Goal: Consume media (video, audio): Consume media (video, audio)

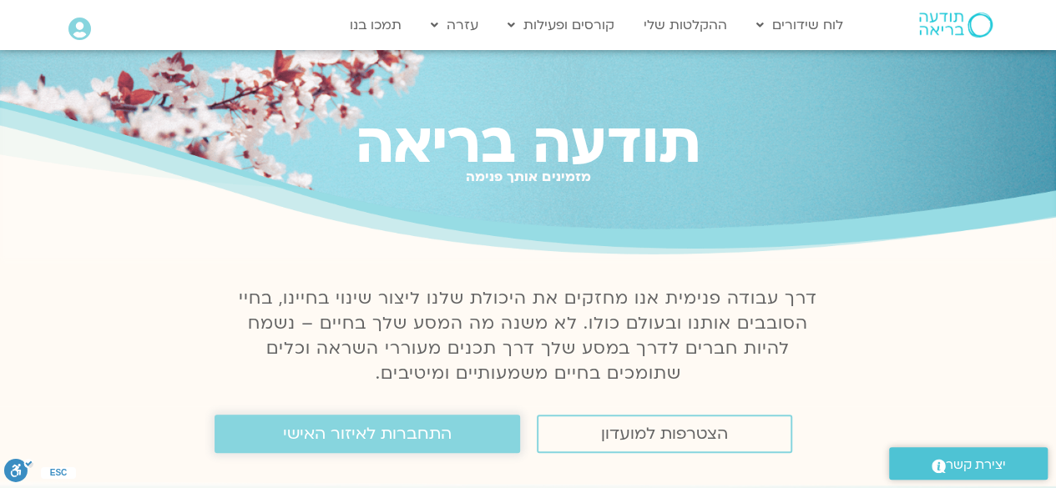
click at [454, 438] on link "התחברות לאיזור האישי" at bounding box center [366, 434] width 305 height 38
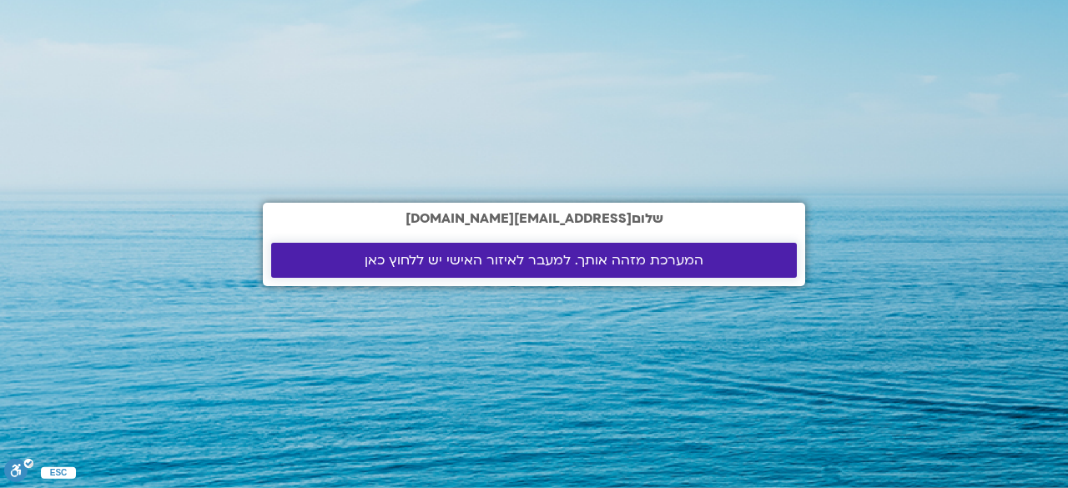
click at [594, 268] on span "המערכת מזהה אותך. למעבר לאיזור האישי יש ללחוץ כאן" at bounding box center [534, 260] width 339 height 15
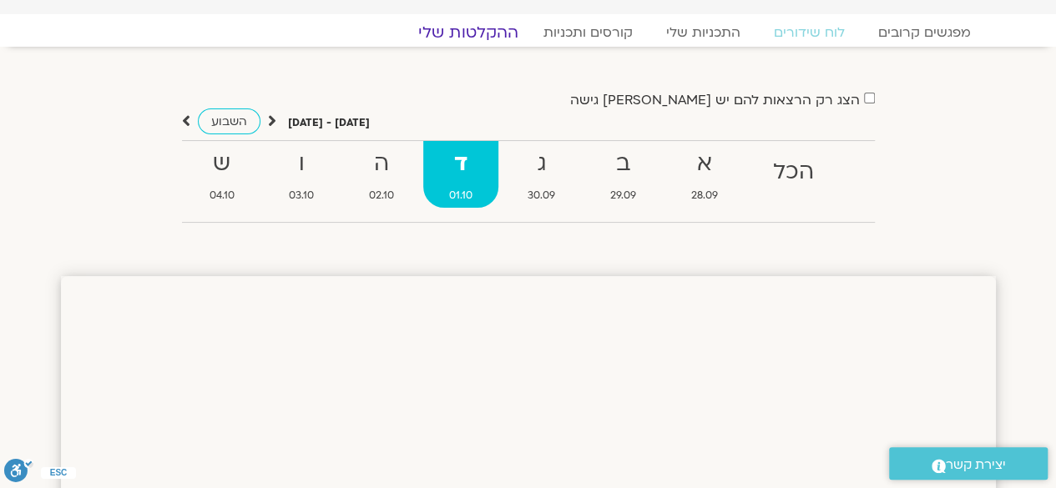
click at [496, 33] on link "ההקלטות שלי" at bounding box center [468, 33] width 140 height 20
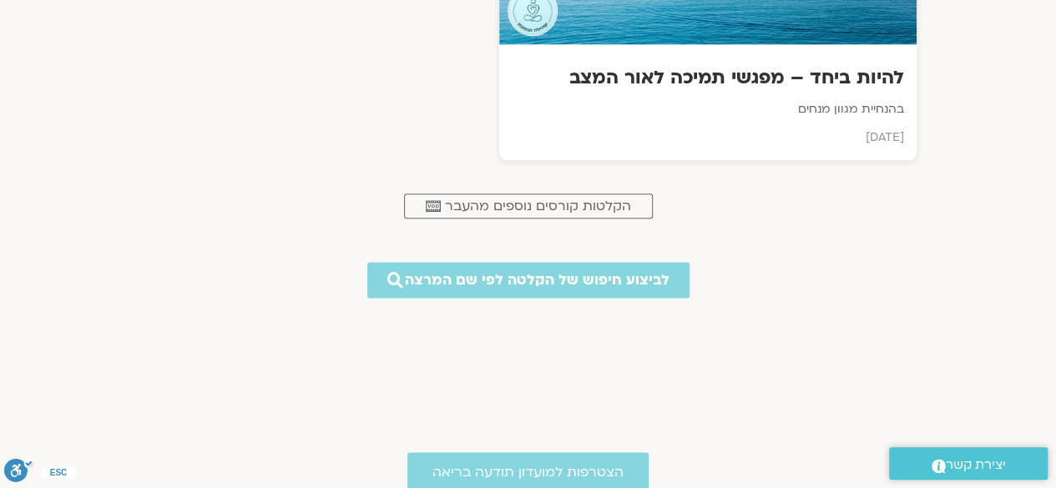
scroll to position [536, 0]
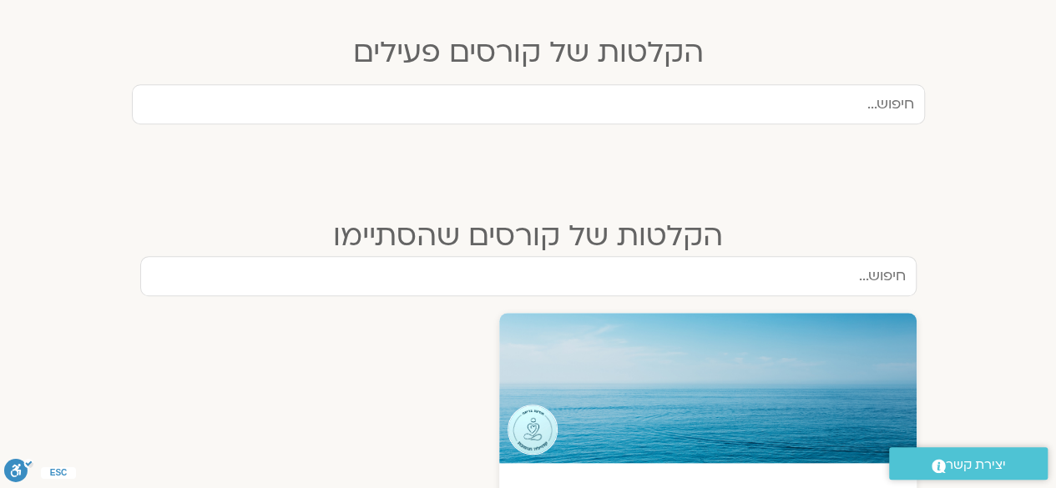
click at [704, 109] on input "text" at bounding box center [528, 104] width 793 height 40
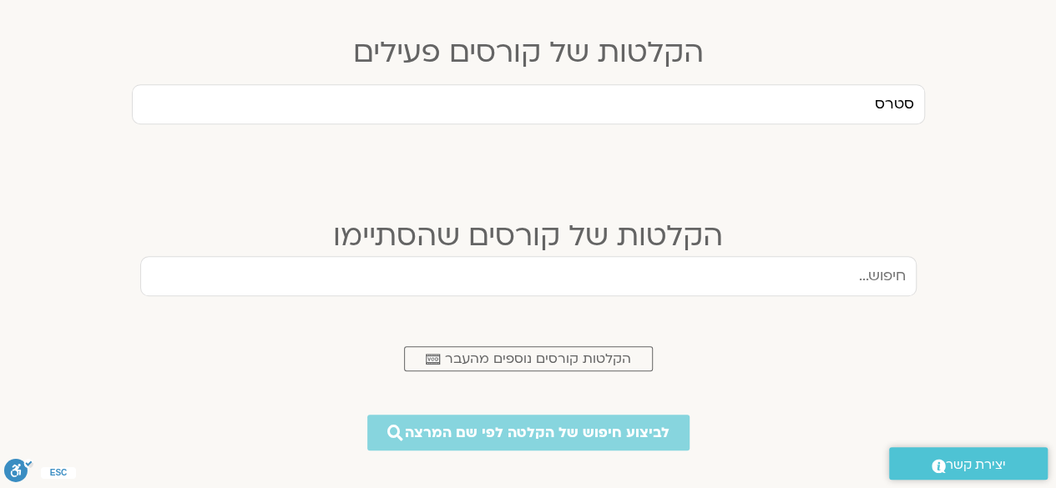
type input "סטרס"
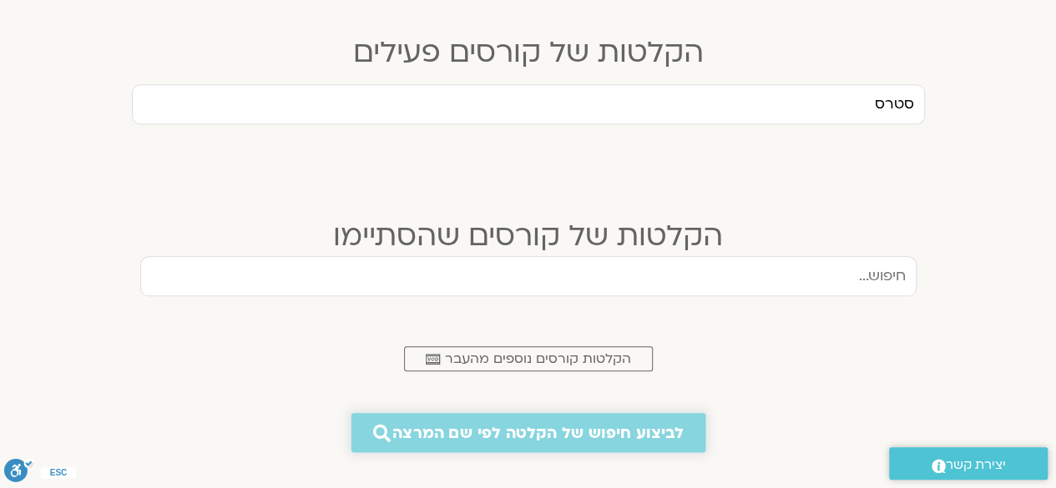
click at [592, 429] on span "לביצוע חיפוש של הקלטה לפי שם המרצה" at bounding box center [537, 433] width 291 height 18
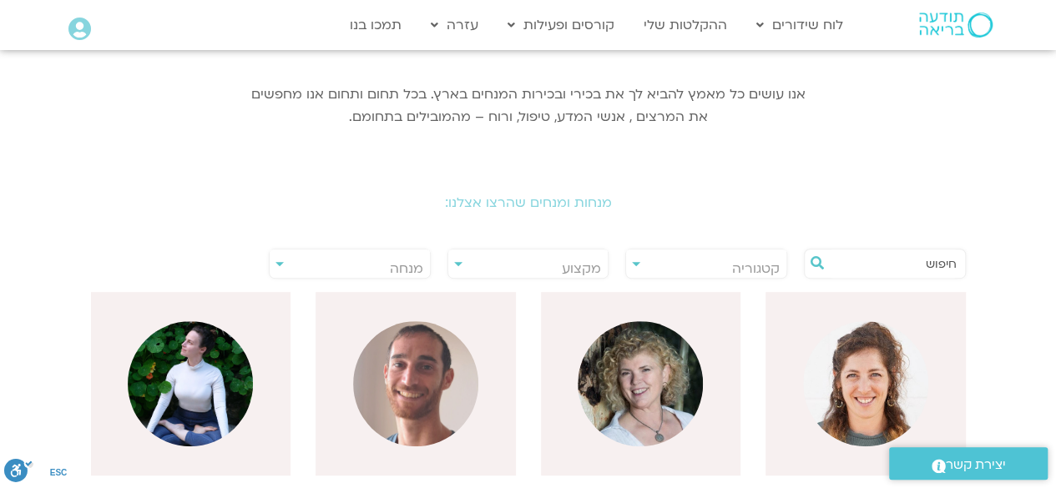
scroll to position [227, 0]
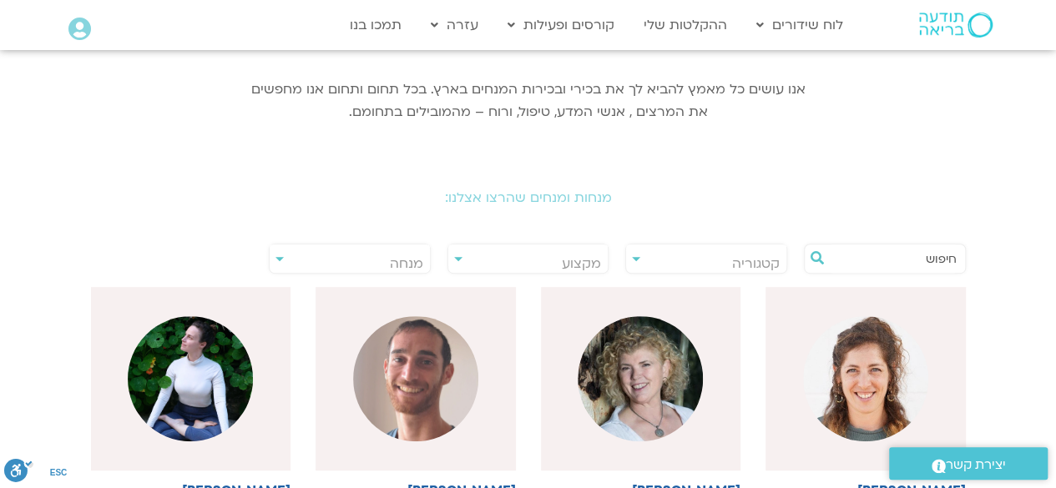
click at [901, 249] on input "text" at bounding box center [892, 258] width 127 height 28
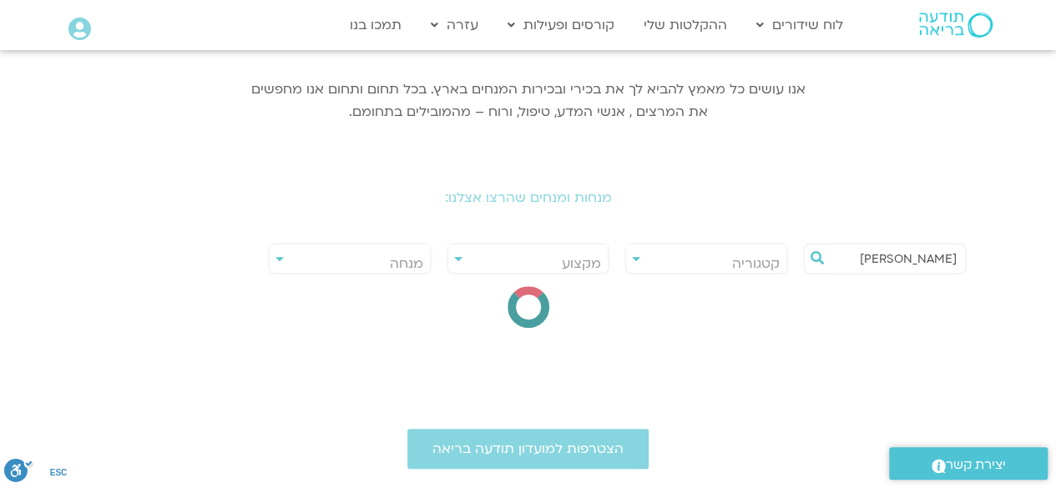
type input "נועה אלבלדה"
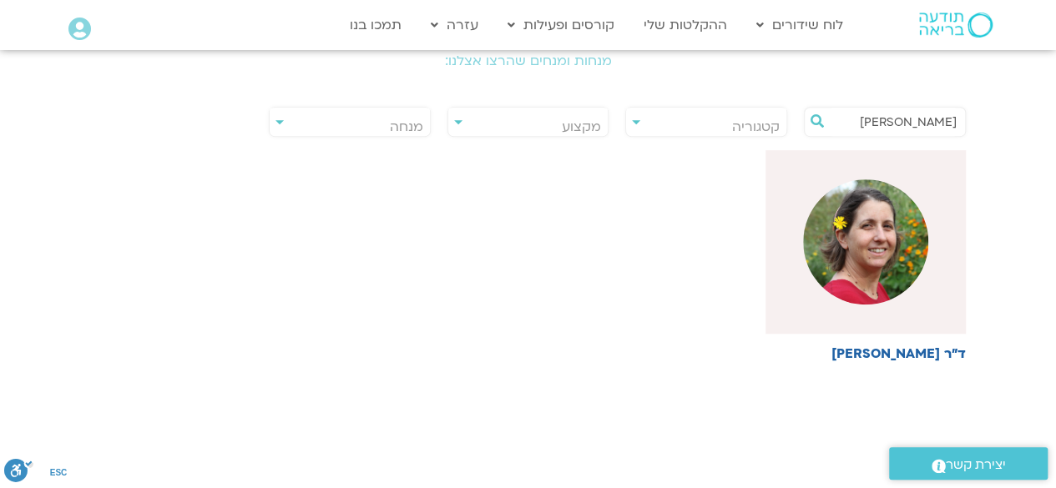
scroll to position [414, 0]
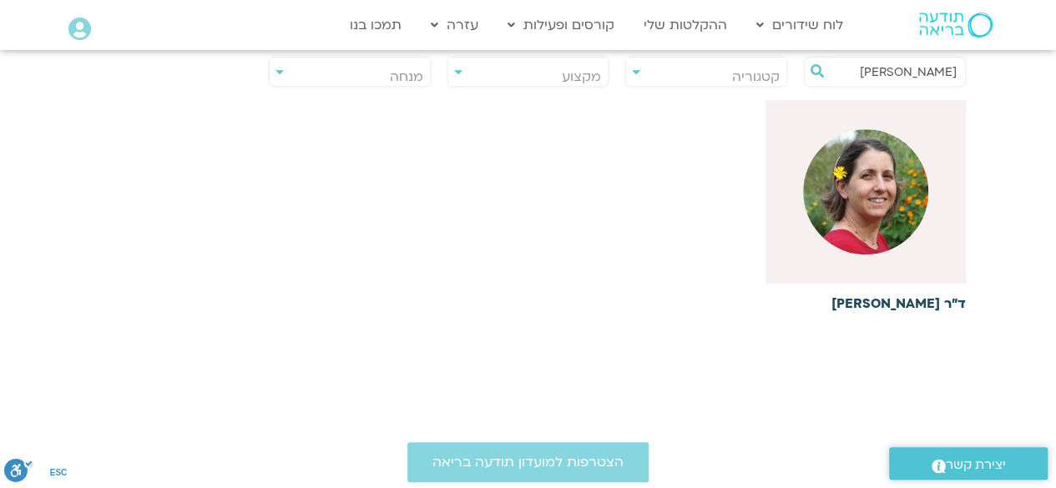
click at [846, 174] on img at bounding box center [865, 191] width 125 height 125
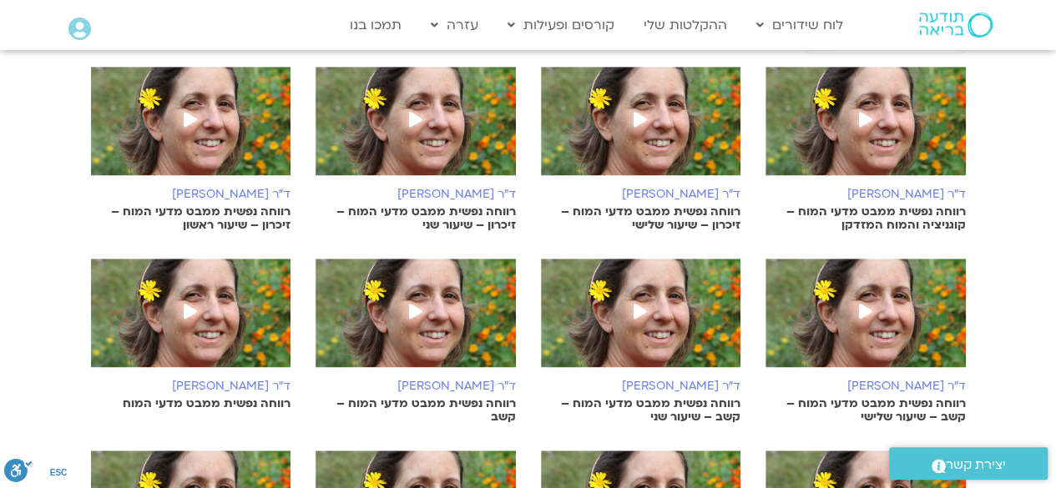
scroll to position [407, 0]
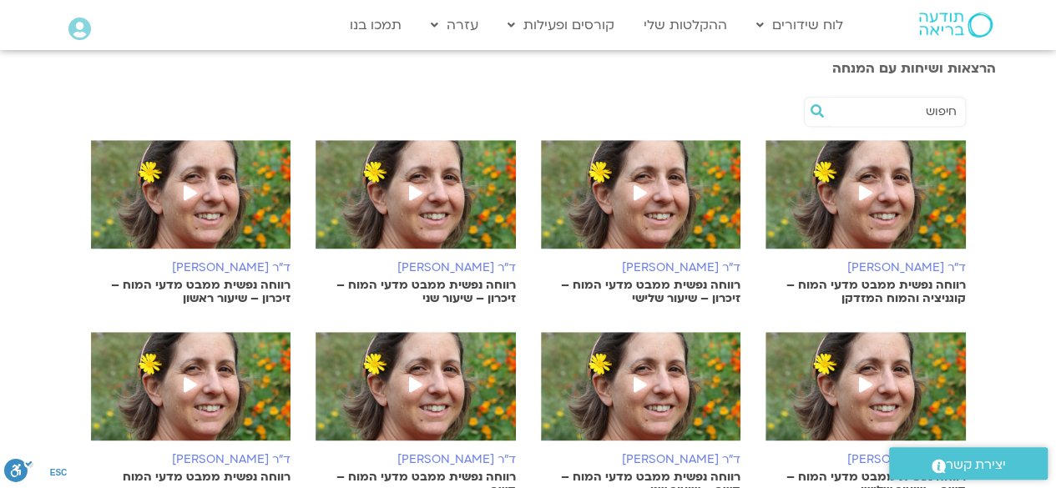
click at [869, 239] on img at bounding box center [865, 202] width 200 height 125
click at [692, 178] on img at bounding box center [641, 202] width 200 height 125
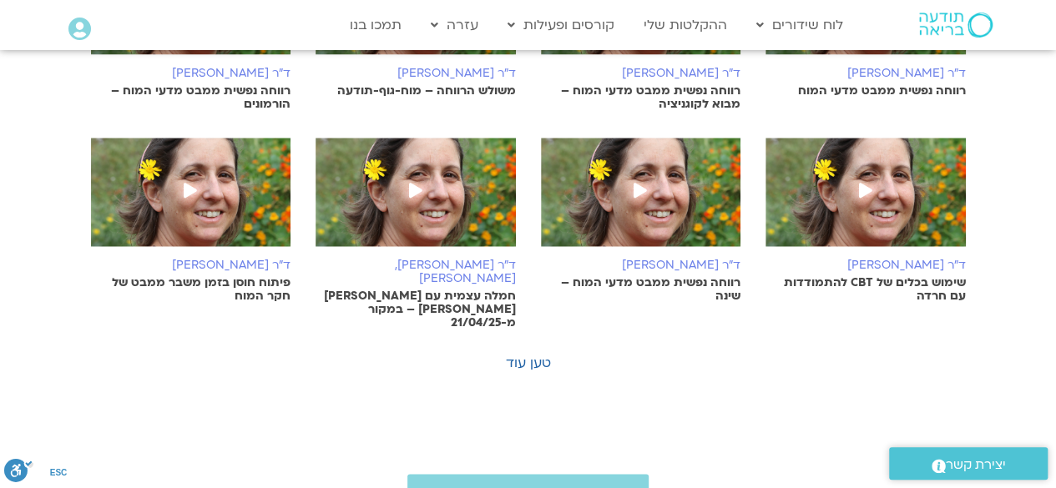
scroll to position [1036, 0]
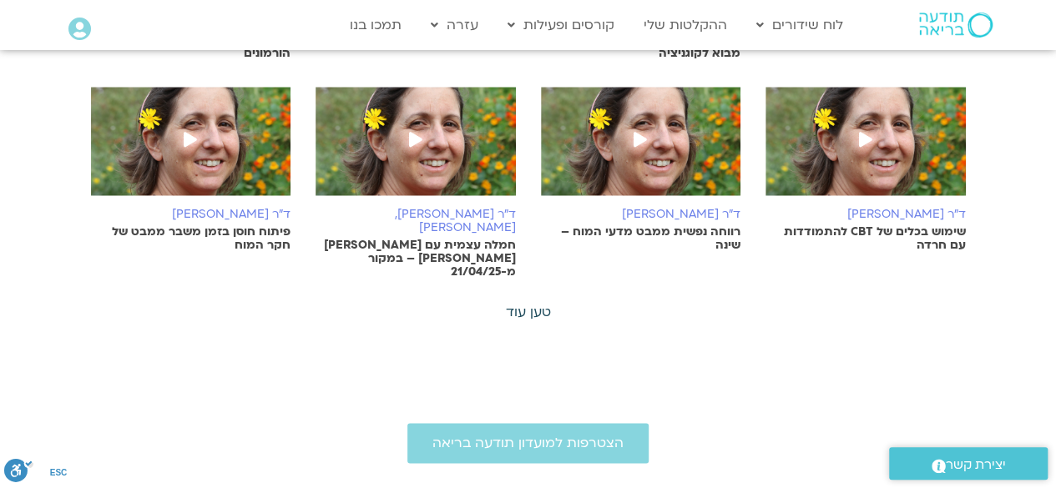
click at [534, 303] on link "טען עוד" at bounding box center [528, 312] width 45 height 18
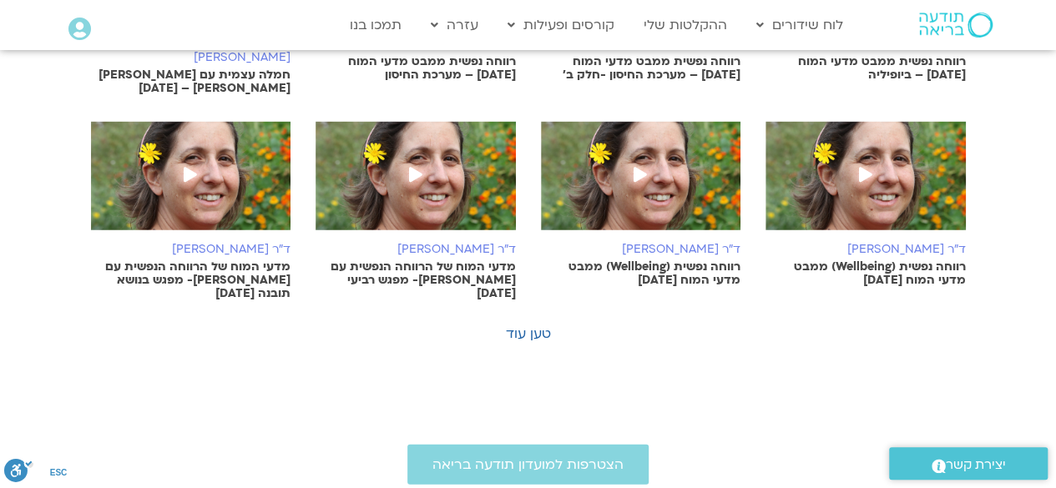
scroll to position [1829, 0]
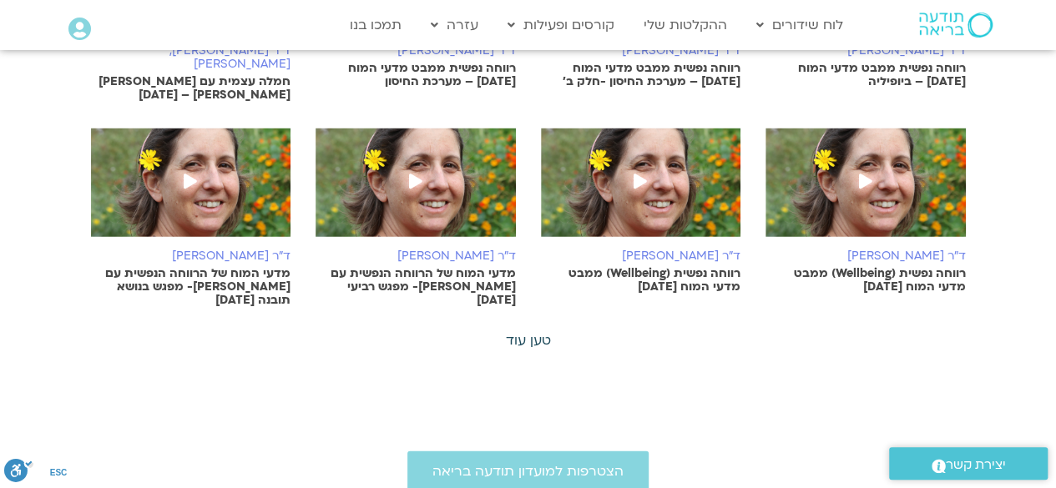
click at [536, 331] on link "טען עוד" at bounding box center [528, 340] width 45 height 18
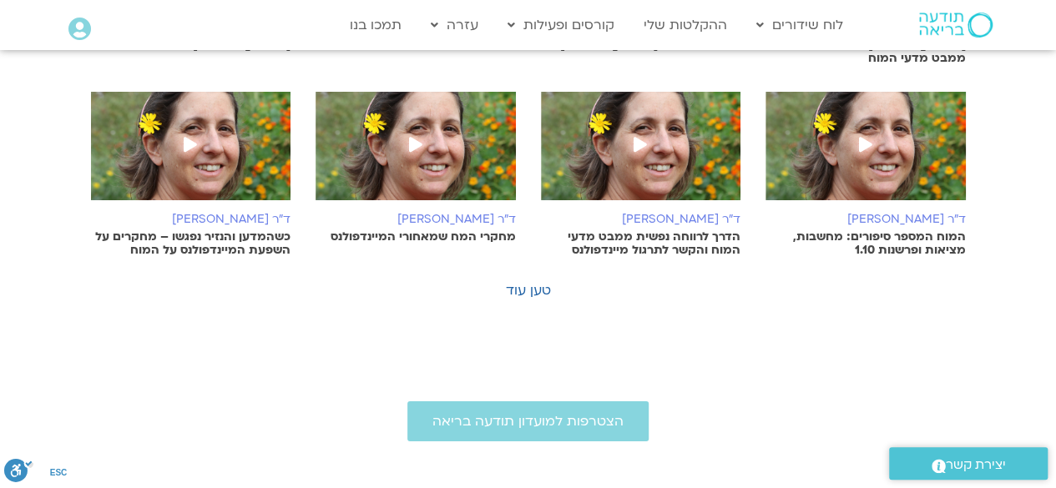
scroll to position [2641, 0]
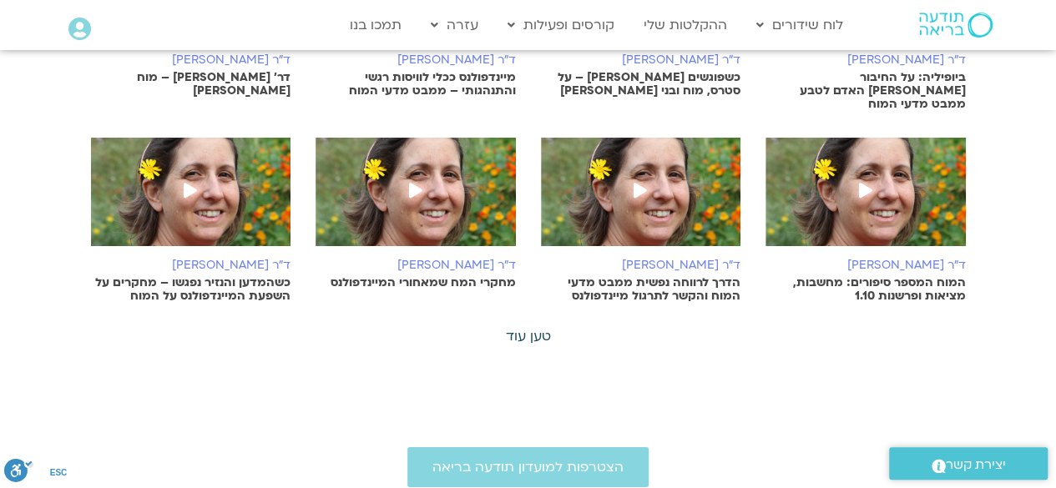
click at [524, 327] on link "טען עוד" at bounding box center [528, 336] width 45 height 18
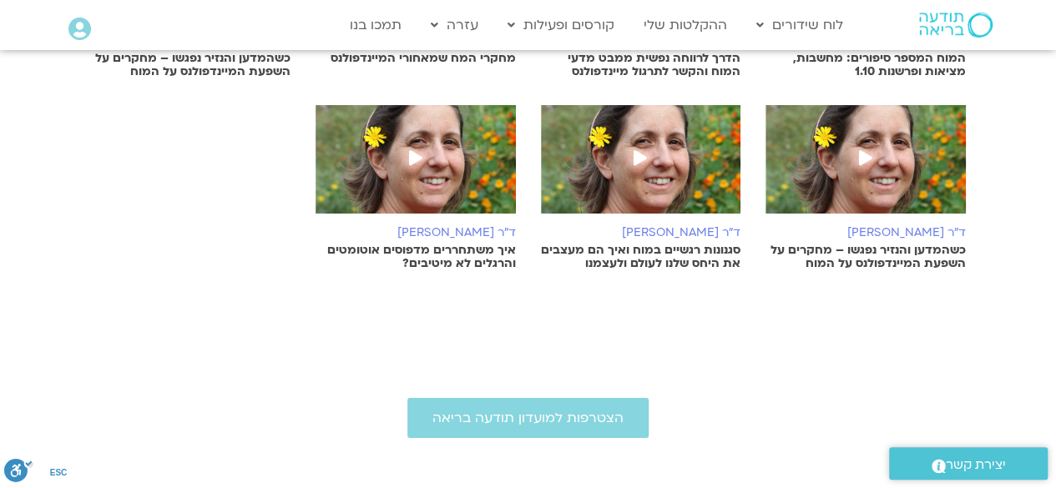
scroll to position [2870, 0]
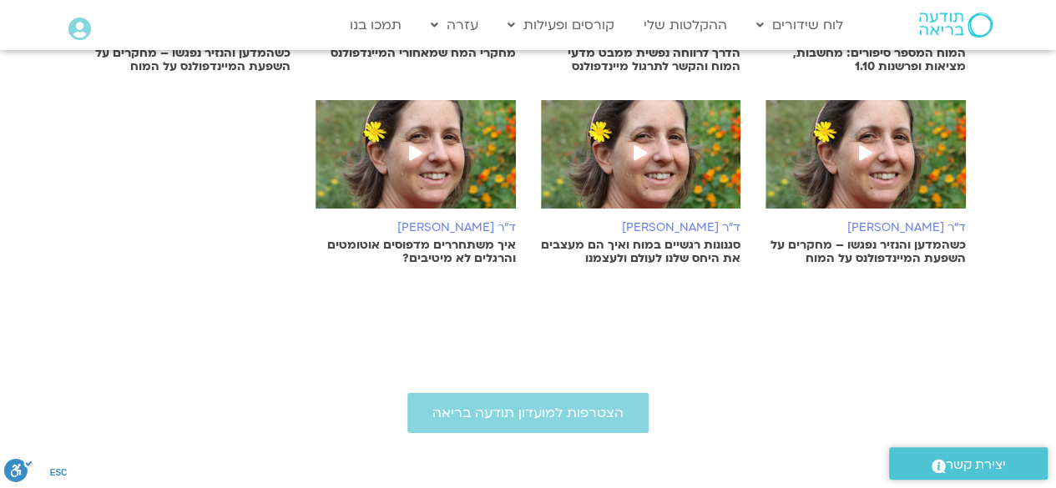
click at [446, 239] on p "איך משתחררים מדפוסים אוטומטים והרגלים לא מיטיבים?" at bounding box center [415, 252] width 200 height 27
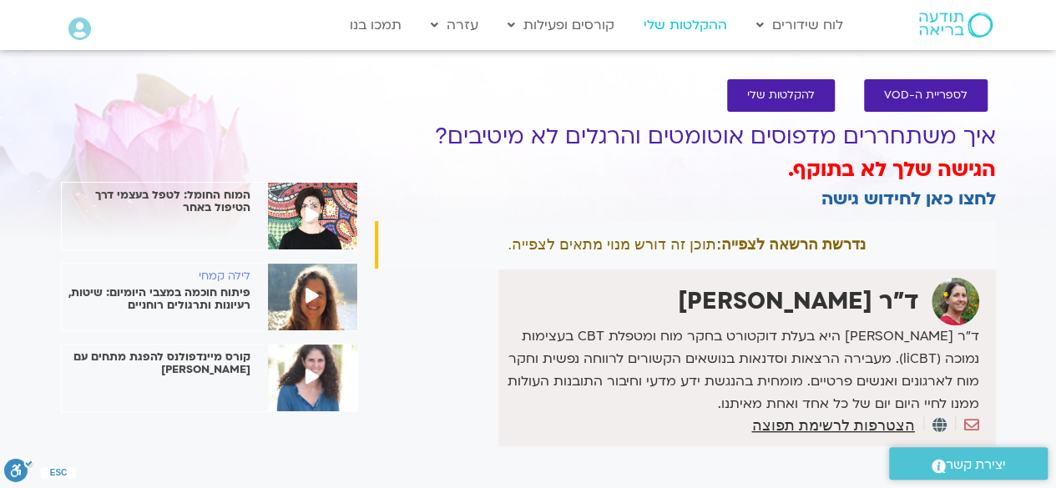
click at [673, 21] on link "ההקלטות שלי" at bounding box center [685, 25] width 100 height 32
click at [767, 296] on strong "ד"ר [PERSON_NAME]" at bounding box center [798, 301] width 241 height 32
copy strong "[PERSON_NAME]"
